Goal: Transaction & Acquisition: Obtain resource

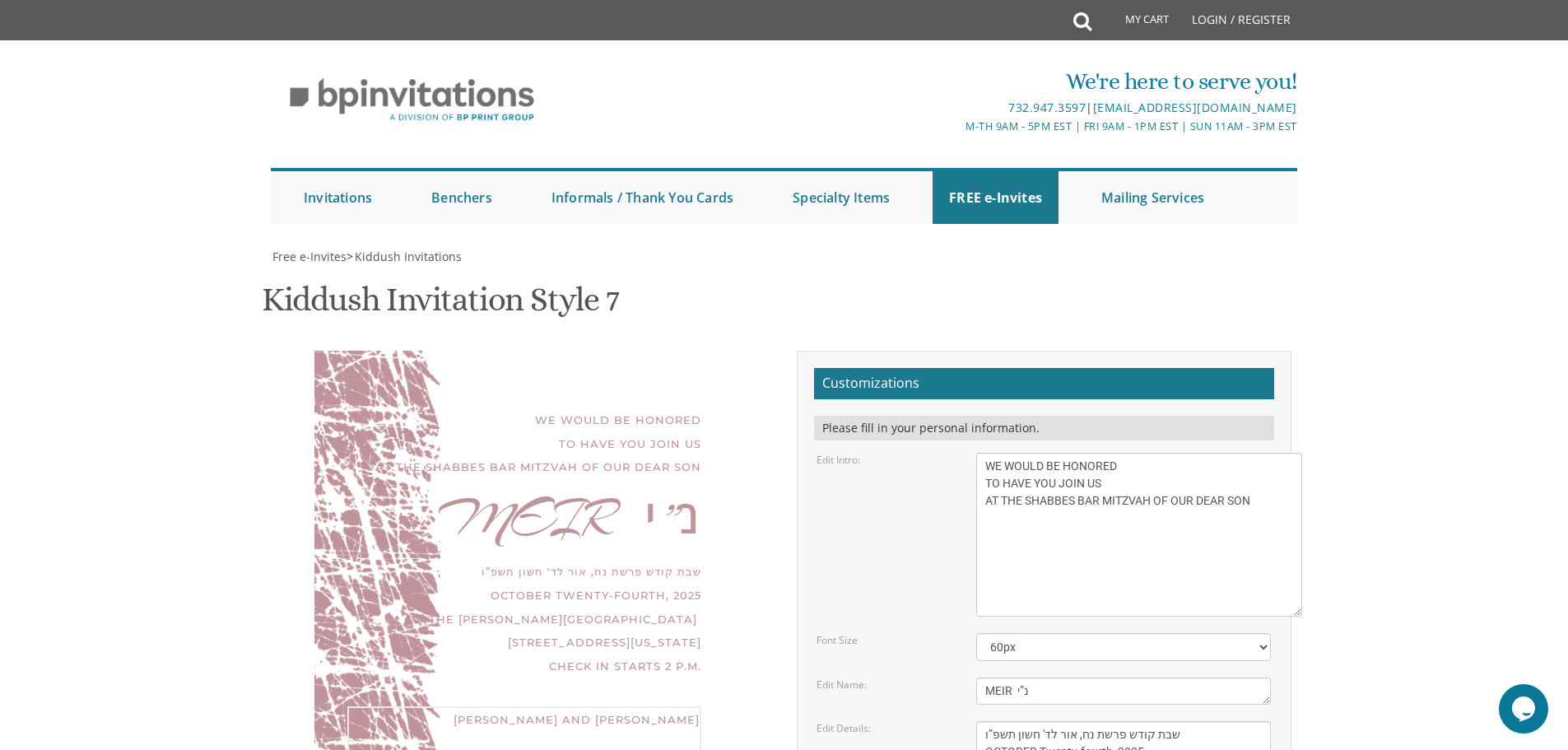
click at [1091, 678] on textarea "[PERSON_NAME]" at bounding box center [1123, 691] width 294 height 28
type textarea "MEIR"
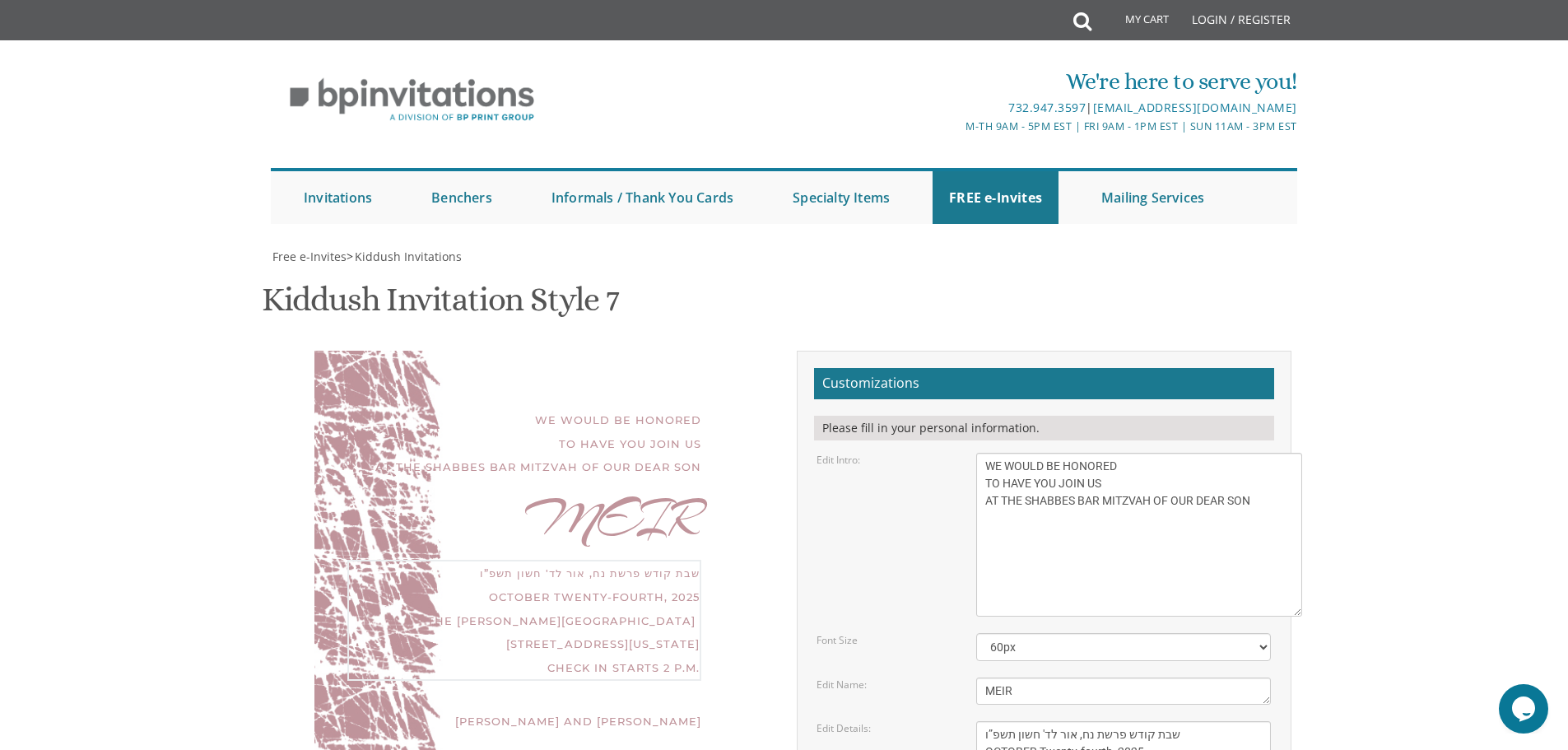
click at [390, 408] on div "WE WOULD BE HONORED TO HAVE YOU JOIN US AT THE SHABBES BAR MITZVAH OF OUR DEAR …" at bounding box center [525, 444] width 354 height 71
drag, startPoint x: 403, startPoint y: 520, endPoint x: 431, endPoint y: 613, distance: 97.1
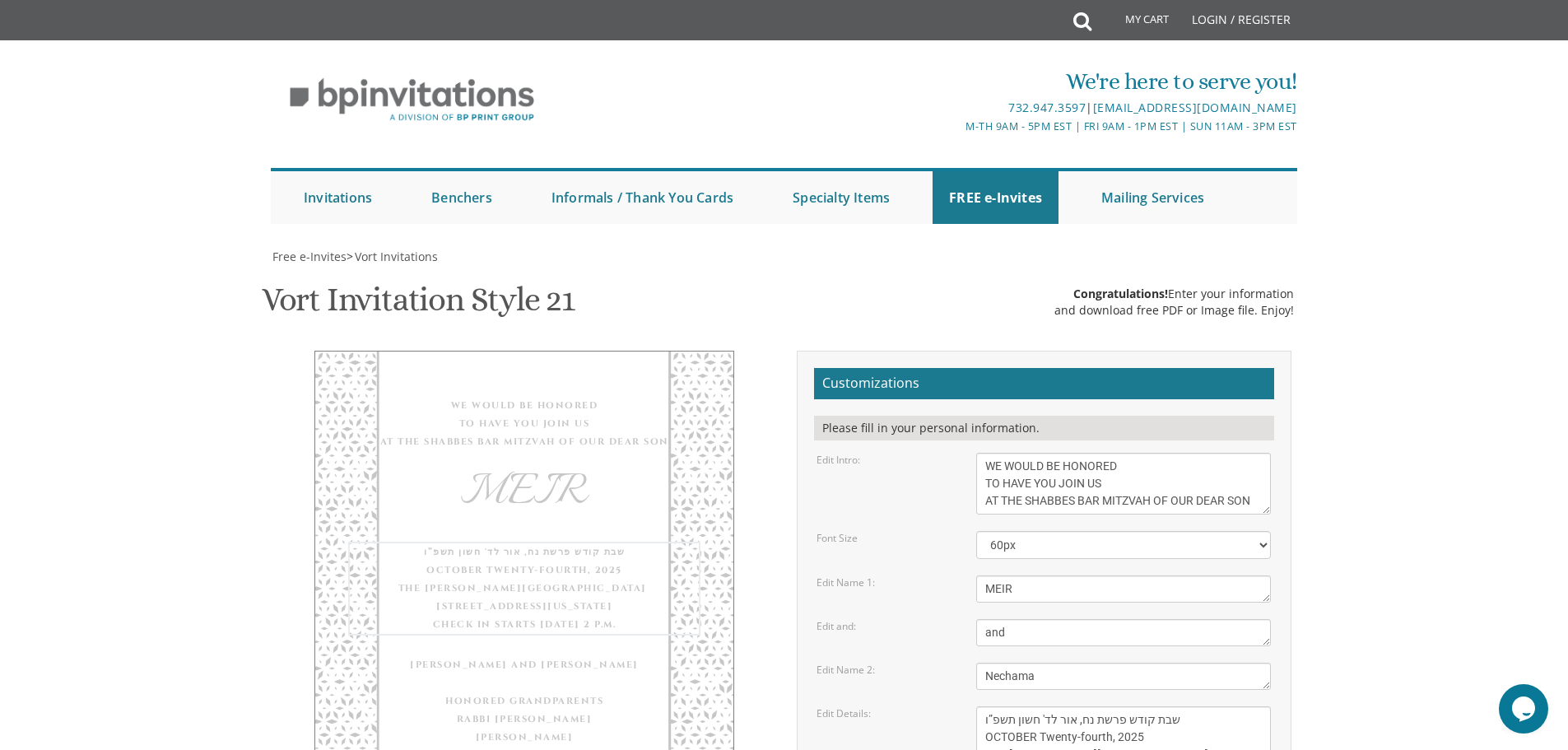
scroll to position [64, 0]
click at [1484, 278] on body "My Cart Total: View Cart Item(s) Submit My Cart Total: View Cart Item(s) Login …" at bounding box center [784, 729] width 1568 height 1458
drag, startPoint x: 1084, startPoint y: 477, endPoint x: 982, endPoint y: 480, distance: 102.0
click at [982, 706] on textarea "[DATE] Seven-thirty pm Khal Zichron [PERSON_NAME] [STREET_ADDRESS]" at bounding box center [1123, 746] width 294 height 79
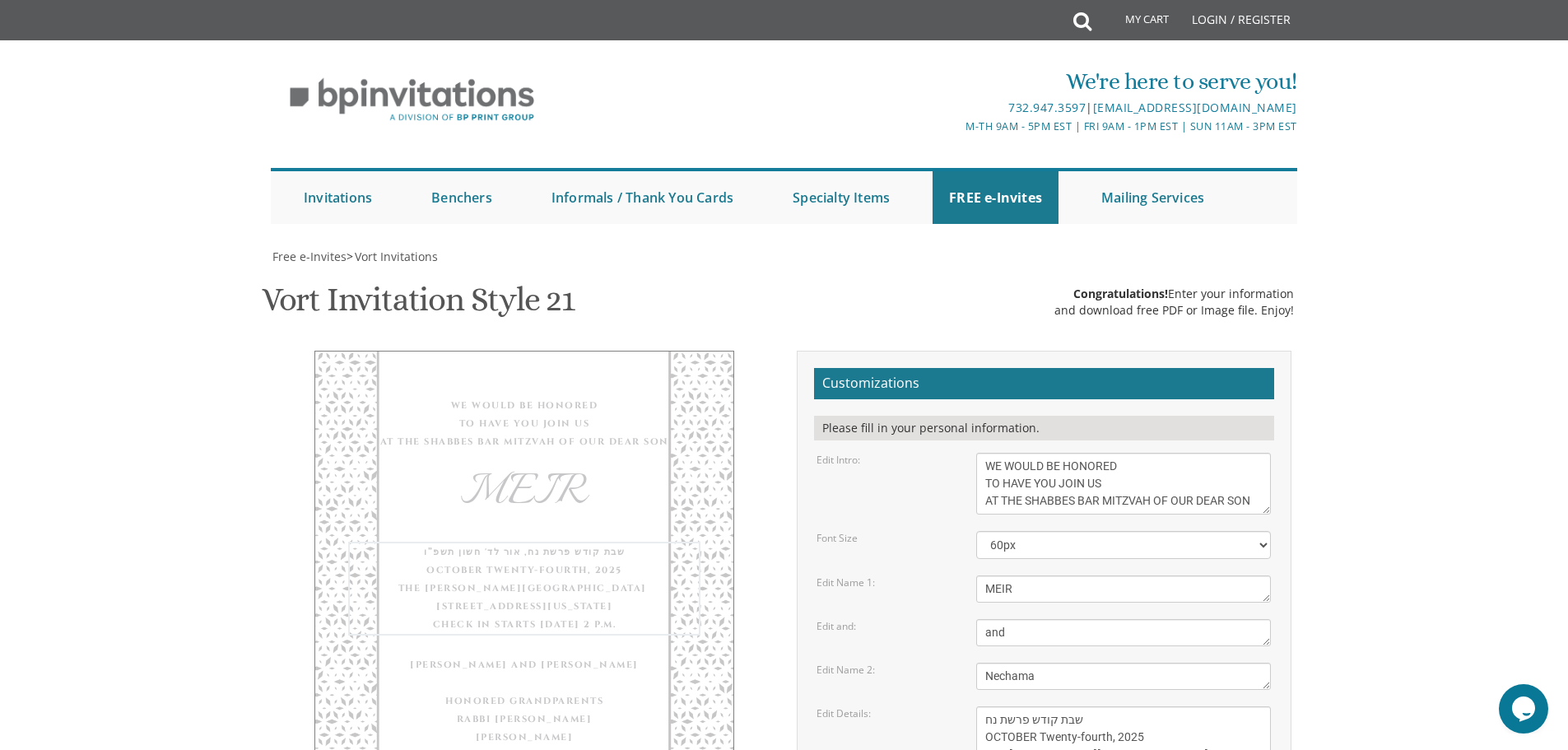
click at [1109, 706] on textarea "[DATE] Seven-thirty pm Khal Zichron [PERSON_NAME] [STREET_ADDRESS]" at bounding box center [1123, 746] width 294 height 79
type textarea "שבת קודש פרשת נח OCTOBER Twenty-fourth, 2025 THE [PERSON_NAME][GEOGRAPHIC_DATA]…"
click at [1070, 663] on textarea "Nechama" at bounding box center [1123, 676] width 294 height 28
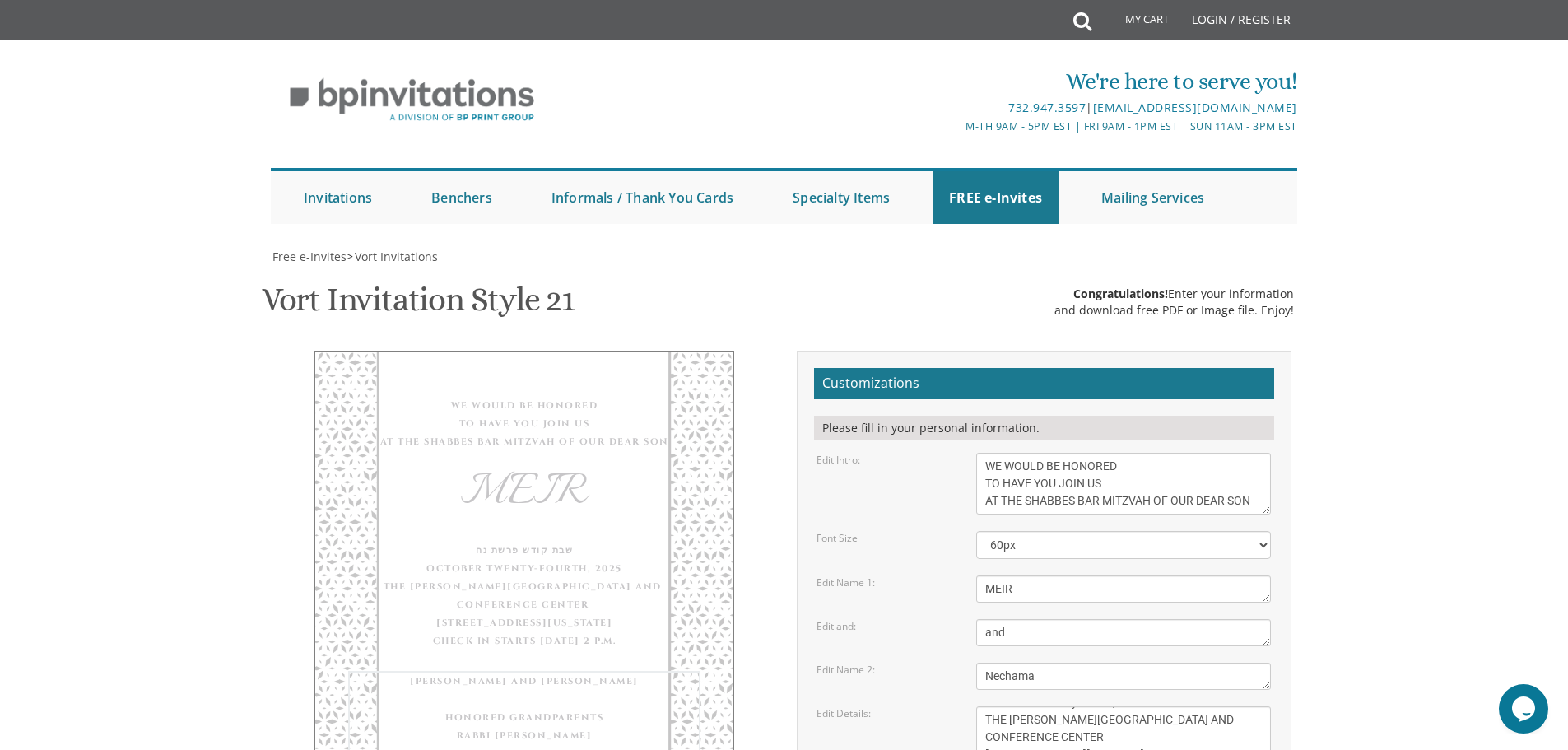
scroll to position [99, 0]
type textarea "YEHUDA AND LEAH WENGER HONORED GRANDPARENTS RABBI YISROEL WENGER MRS . RUTHIE W…"
click at [1107, 663] on textarea "Nechama" at bounding box center [1123, 676] width 294 height 28
click at [1344, 329] on body "My Cart Total: View Cart Item(s) Submit My Cart Total: View Cart Item(s) Login …" at bounding box center [784, 729] width 1568 height 1458
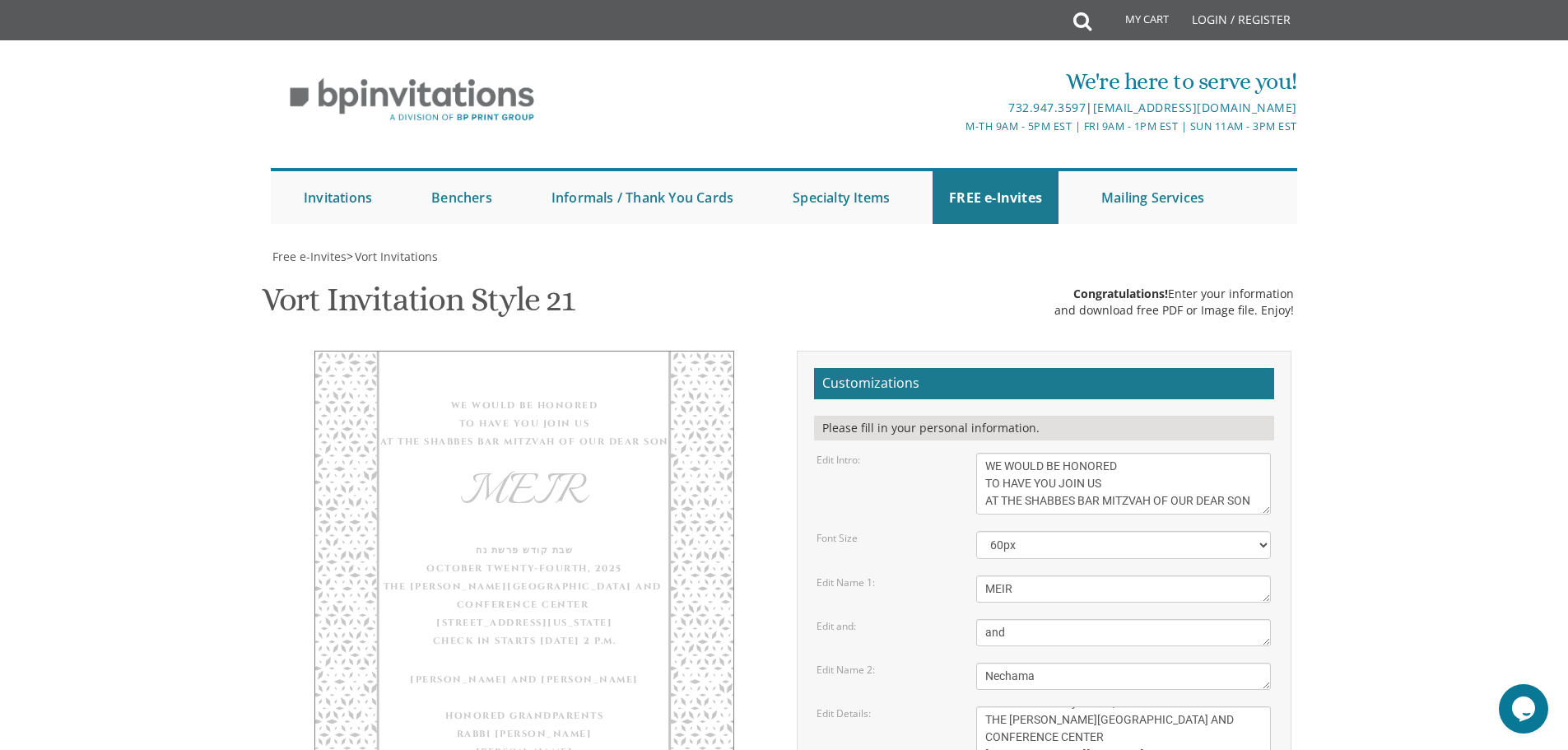
click at [1457, 245] on body "My Cart Total: View Cart Item(s) Submit My Cart Total: View Cart Item(s) Login …" at bounding box center [784, 729] width 1568 height 1458
click at [1161, 207] on link "Mailing Services" at bounding box center [1153, 198] width 136 height 52
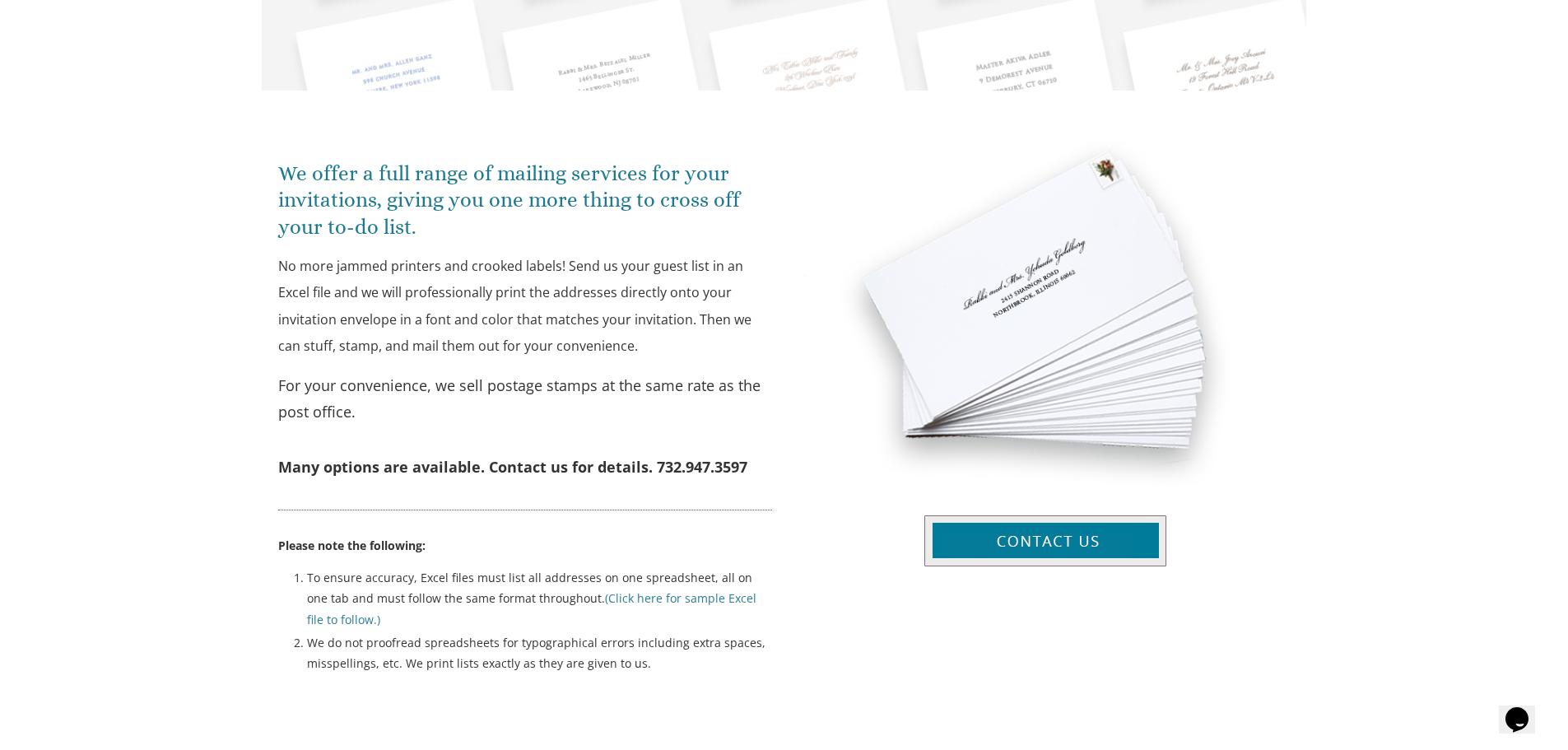
scroll to position [577, 0]
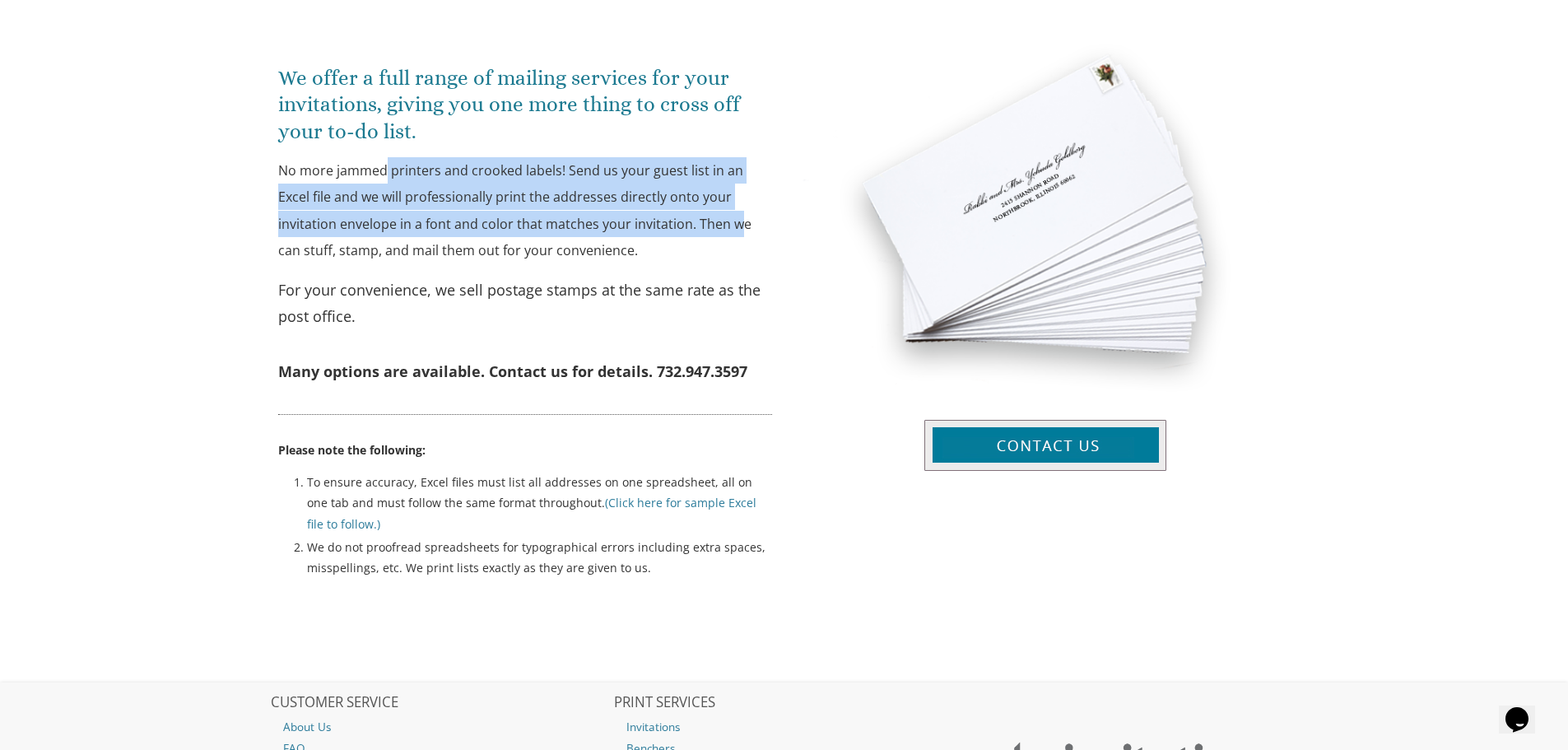
drag, startPoint x: 385, startPoint y: 183, endPoint x: 679, endPoint y: 229, distance: 297.6
click at [678, 229] on p "No more jammed printers and crooked labels! Send us your guest list in an Excel…" at bounding box center [525, 211] width 494 height 107
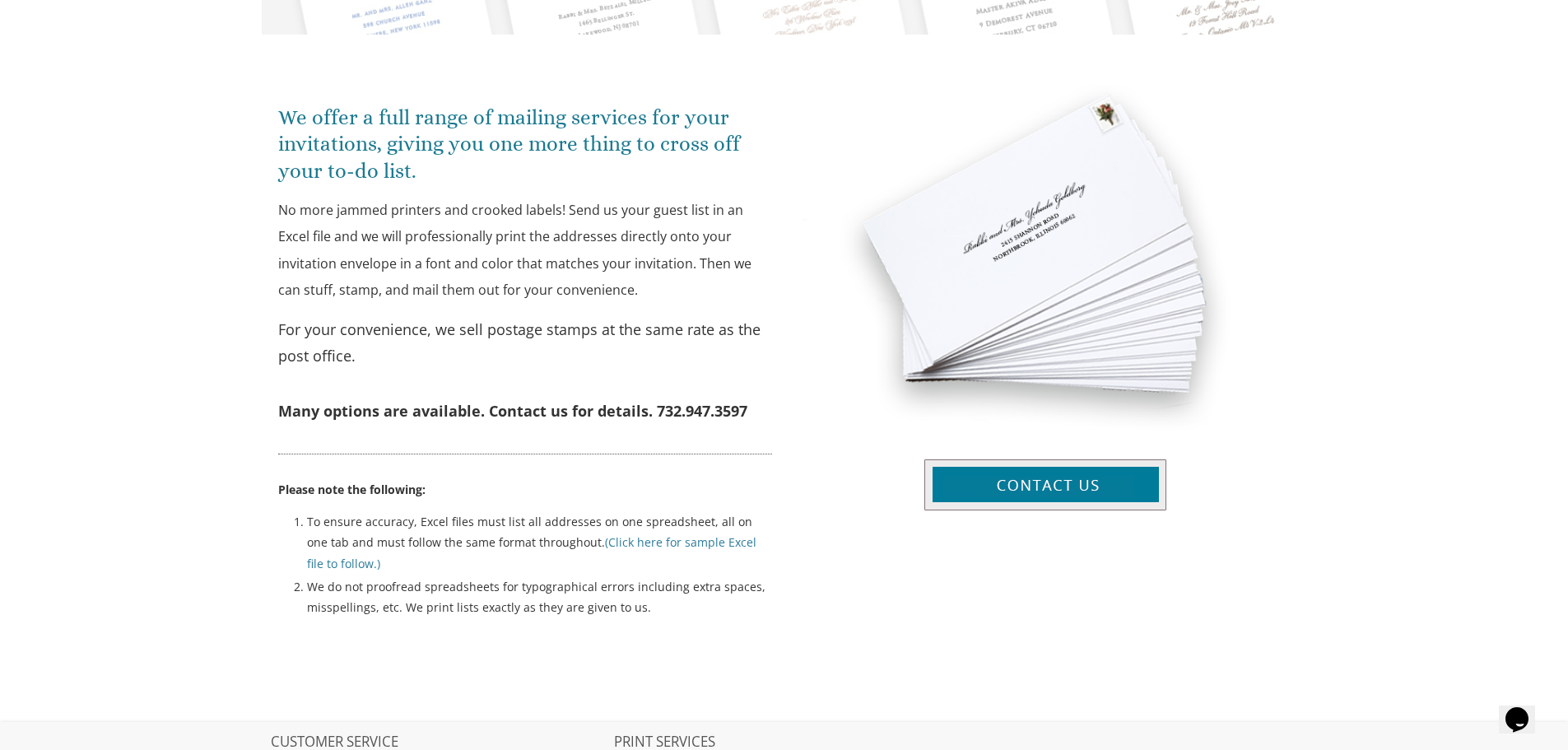
scroll to position [0, 0]
